Goal: Check status: Check status

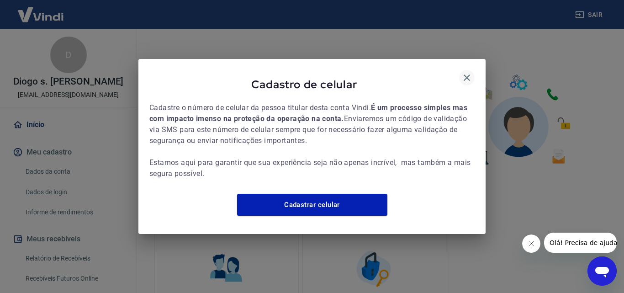
click at [464, 75] on icon "button" at bounding box center [467, 77] width 11 height 11
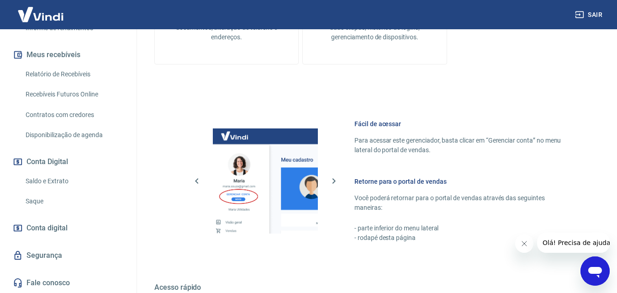
scroll to position [411, 0]
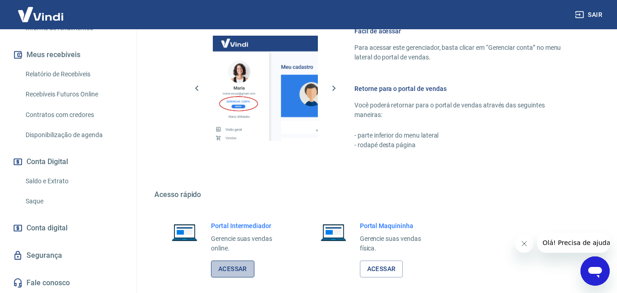
click at [223, 264] on link "Acessar" at bounding box center [232, 269] width 43 height 17
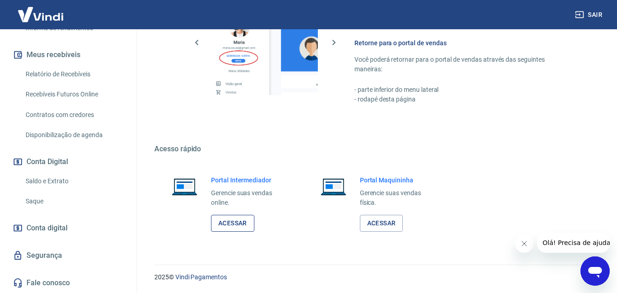
click at [239, 220] on link "Acessar" at bounding box center [232, 223] width 43 height 17
click at [225, 221] on link "Acessar" at bounding box center [232, 223] width 43 height 17
click at [62, 181] on link "Saldo e Extrato" at bounding box center [74, 181] width 104 height 19
